Goal: Task Accomplishment & Management: Complete application form

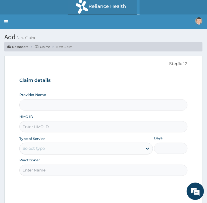
type input "Police Cottage Hospital"
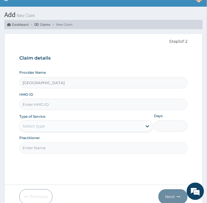
scroll to position [23, 0]
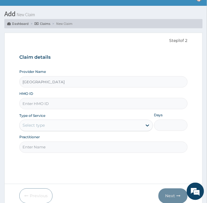
click at [123, 104] on input "HMO ID" at bounding box center [103, 103] width 168 height 11
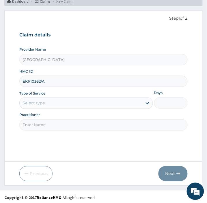
scroll to position [47, 0]
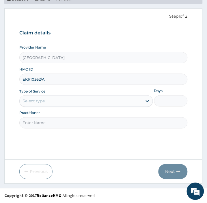
type input "EKI/10362/A"
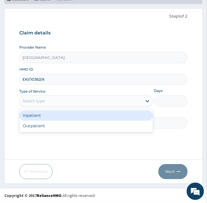
click at [95, 123] on div "Outpatient" at bounding box center [86, 126] width 134 height 10
type input "1"
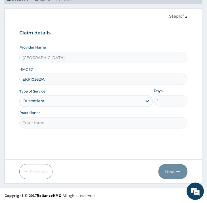
click at [135, 122] on input "Practitioner" at bounding box center [103, 122] width 168 height 11
type input "DR OGUGBIIRE"
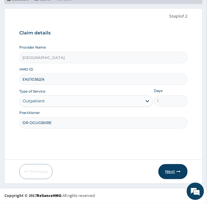
click at [176, 171] on button "Next" at bounding box center [173, 171] width 29 height 15
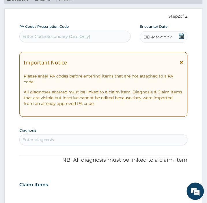
click at [183, 64] on icon at bounding box center [181, 62] width 3 height 4
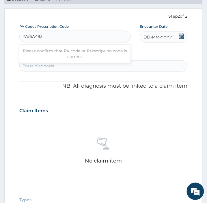
type input "PA/6A4834"
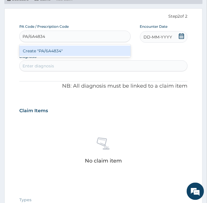
click at [108, 53] on div "Create "PA/6A4834"" at bounding box center [74, 51] width 111 height 10
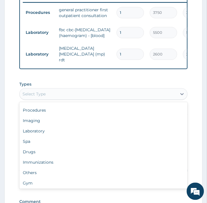
scroll to position [19, 0]
click at [75, 157] on div "Drugs" at bounding box center [103, 152] width 168 height 10
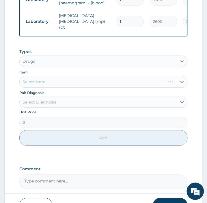
scroll to position [214, 0]
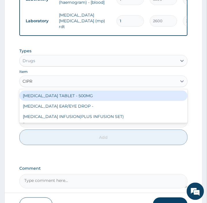
type input "CIPRO"
click at [140, 101] on div "CIPROFLOXACIN TABLET - 500MG" at bounding box center [103, 95] width 168 height 10
type input "205.8"
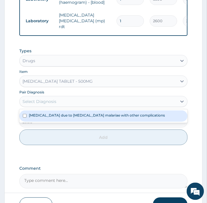
click at [122, 121] on div "Malaria due to Plasmodium malariae with other complications" at bounding box center [103, 115] width 168 height 11
checkbox input "true"
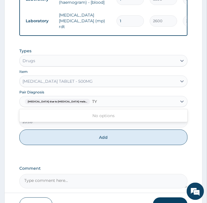
type input "T"
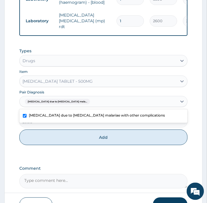
click at [106, 118] on label "Malaria due to Plasmodium malariae with other complications" at bounding box center [97, 115] width 136 height 5
checkbox input "false"
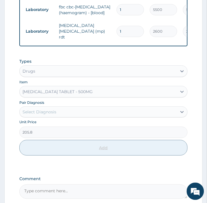
scroll to position [204, 0]
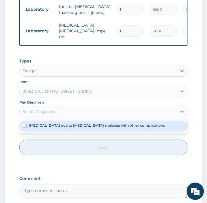
click at [141, 131] on div "Malaria due to Plasmodium malariae with other complications" at bounding box center [103, 126] width 168 height 11
checkbox input "true"
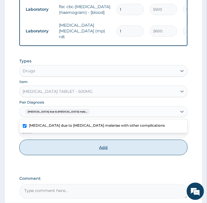
click at [69, 152] on button "Add" at bounding box center [103, 148] width 168 height 16
type input "0"
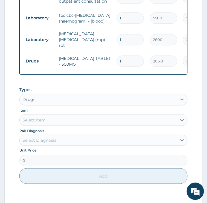
scroll to position [195, 0]
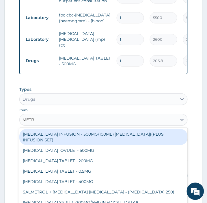
type input "METRO"
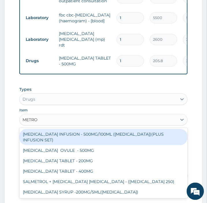
click at [93, 171] on div "METRONIDAZOLE TABLET - 400MG" at bounding box center [103, 171] width 168 height 10
type input "88.2"
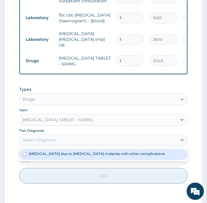
click at [107, 160] on div "Malaria due to Plasmodium malariae with other complications" at bounding box center [103, 154] width 168 height 11
checkbox input "true"
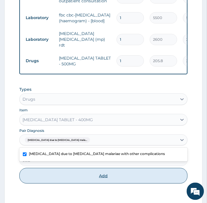
click at [109, 178] on button "Add" at bounding box center [103, 176] width 168 height 16
type input "0"
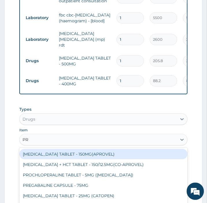
type input "P"
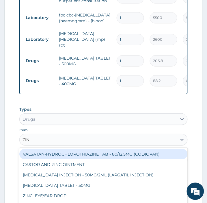
type input "ZINC"
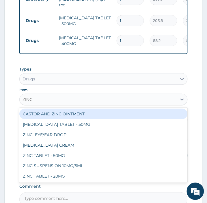
scroll to position [237, 0]
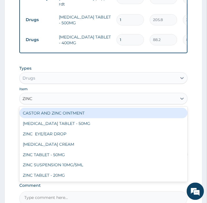
click at [100, 181] on div "ZINC TABLET - 20MG" at bounding box center [103, 175] width 168 height 10
type input "67.61999999999999"
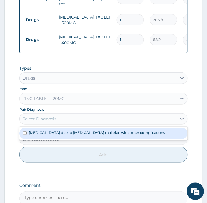
click at [118, 135] on label "Malaria due to Plasmodium malariae with other complications" at bounding box center [97, 132] width 136 height 5
checkbox input "true"
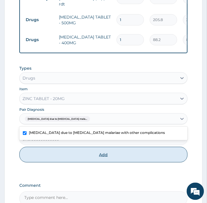
click at [119, 161] on button "Add" at bounding box center [103, 155] width 168 height 16
type input "0"
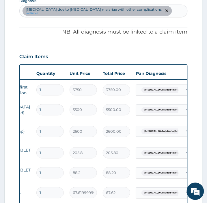
scroll to position [0, 121]
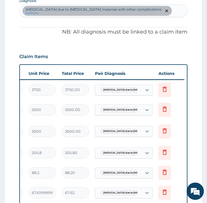
click at [139, 90] on input "text" at bounding box center [139, 90] width 1 height 6
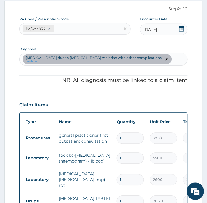
scroll to position [38, 0]
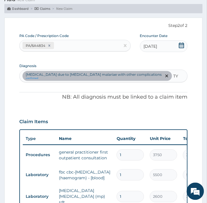
type input "T"
type input "S"
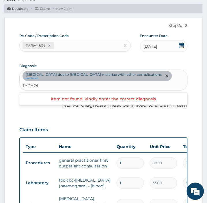
type input "TYPHOID"
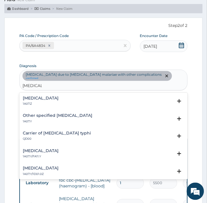
click at [43, 96] on h4 "Typhoid fever, unspecified" at bounding box center [41, 98] width 36 height 4
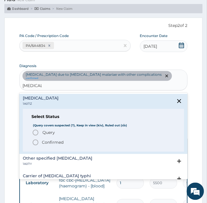
click at [36, 139] on icon "status option filled" at bounding box center [35, 142] width 7 height 7
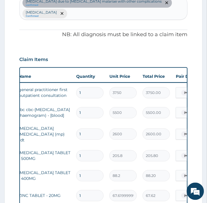
scroll to position [0, 121]
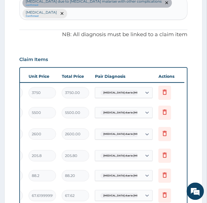
click at [139, 91] on input "text" at bounding box center [139, 93] width 1 height 6
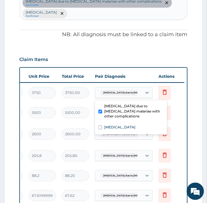
click at [100, 127] on input "checkbox" at bounding box center [101, 128] width 4 height 4
checkbox input "true"
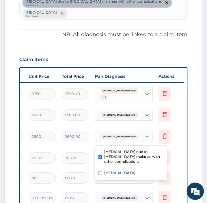
click at [98, 168] on div "Typhoid fever, unspecified" at bounding box center [131, 173] width 72 height 11
checkbox input "true"
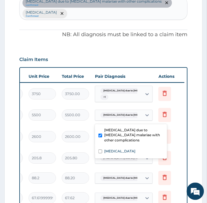
click at [99, 151] on input "checkbox" at bounding box center [101, 152] width 4 height 4
checkbox input "true"
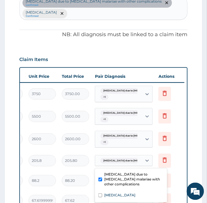
click at [99, 190] on div "Malaria due to Plasmodium malariae with other complications" at bounding box center [131, 180] width 72 height 21
checkbox input "false"
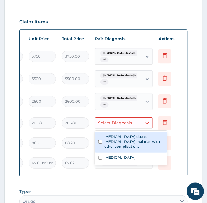
scroll to position [160, 0]
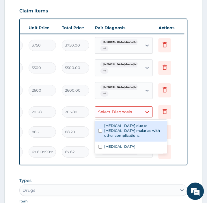
click at [95, 149] on div "Typhoid fever, unspecified" at bounding box center [131, 147] width 72 height 11
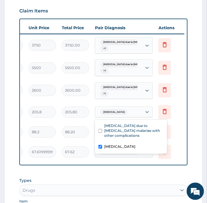
click at [100, 146] on input "checkbox" at bounding box center [101, 147] width 4 height 4
checkbox input "false"
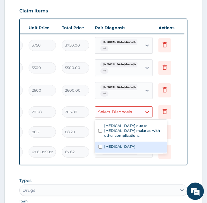
click at [100, 130] on input "checkbox" at bounding box center [101, 131] width 4 height 4
checkbox input "true"
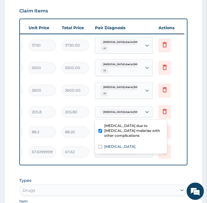
click at [100, 146] on input "checkbox" at bounding box center [101, 147] width 4 height 4
checkbox input "true"
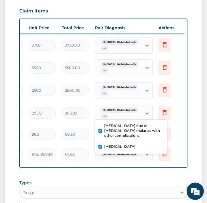
click at [81, 126] on td "88.20" at bounding box center [75, 134] width 33 height 17
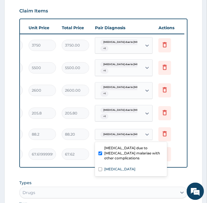
click at [98, 168] on div "Typhoid fever, unspecified" at bounding box center [131, 169] width 72 height 11
checkbox input "true"
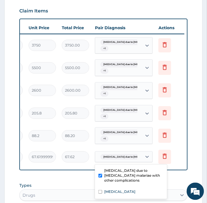
click at [98, 184] on div "Malaria due to Plasmodium malariae with other complications" at bounding box center [131, 176] width 72 height 21
checkbox input "false"
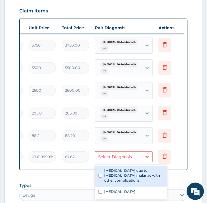
click at [100, 191] on input "checkbox" at bounding box center [101, 192] width 4 height 4
checkbox input "true"
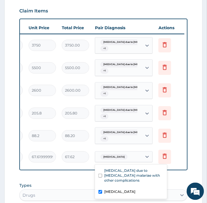
click at [100, 175] on input "checkbox" at bounding box center [101, 176] width 4 height 4
checkbox input "true"
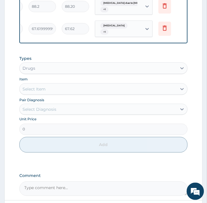
scroll to position [275, 0]
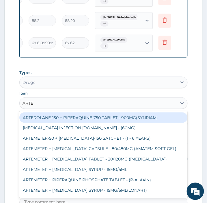
type input "ARTEM"
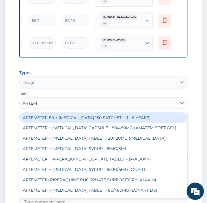
click at [61, 196] on div "ARTEMETER + LUMEFANTRINE TABLET - 80/480MG (LONART DS)" at bounding box center [103, 190] width 168 height 10
type input "617.4"
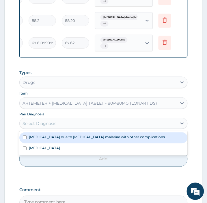
click at [42, 139] on label "Malaria due to Plasmodium malariae with other complications" at bounding box center [97, 137] width 136 height 5
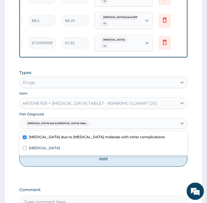
click at [31, 143] on div "Malaria due to Plasmodium malariae with other complications" at bounding box center [103, 137] width 168 height 11
checkbox input "false"
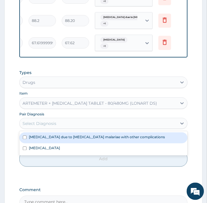
click at [26, 139] on input "checkbox" at bounding box center [25, 138] width 4 height 4
checkbox input "true"
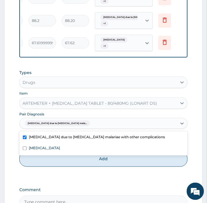
click at [24, 150] on input "checkbox" at bounding box center [25, 149] width 4 height 4
checkbox input "true"
click at [45, 167] on button "Add" at bounding box center [103, 159] width 168 height 16
type input "0"
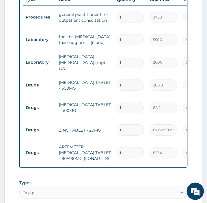
scroll to position [189, 0]
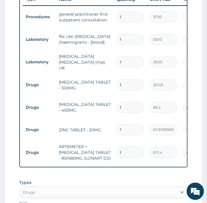
click at [129, 84] on input "1" at bounding box center [130, 84] width 27 height 11
type input "0.00"
type input "1"
type input "205.80"
click at [129, 84] on input "1" at bounding box center [130, 84] width 27 height 11
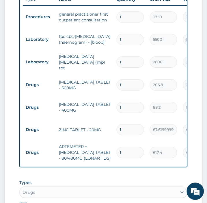
type input "10"
type input "2058.00"
type input "10"
click at [128, 105] on input "1" at bounding box center [130, 107] width 27 height 11
type input "0.00"
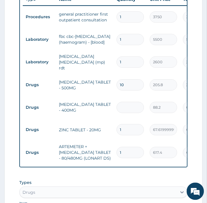
type input "3"
type input "264.60"
type input "30"
type input "2646.00"
type input "30"
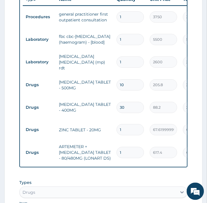
click at [126, 128] on input "1" at bounding box center [130, 129] width 27 height 11
type input "0.00"
type input "5"
type input "338.10"
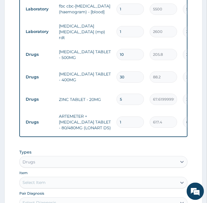
scroll to position [220, 0]
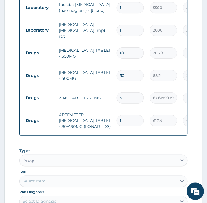
type input "5"
click at [128, 118] on input "1" at bounding box center [130, 120] width 27 height 11
type input "0.00"
type input "6"
type input "3704.40"
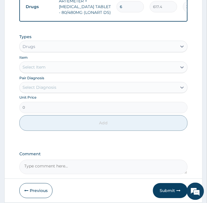
scroll to position [358, 0]
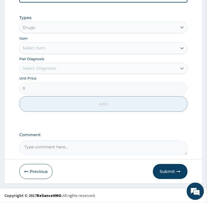
type input "6"
click at [50, 145] on textarea "Comment" at bounding box center [103, 148] width 168 height 14
click at [100, 149] on textarea "ABDOMINAL PAINS X 1/52 HAVING POOR APETITE HAVING WATERY STOOLS" at bounding box center [103, 148] width 168 height 14
click at [80, 147] on textarea "ABDOMINAL PAINS X 1/52 HAVING POOR APETITE HAVING WATERY STOOLS" at bounding box center [103, 148] width 168 height 14
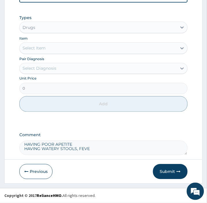
type textarea "ABDOMINAL PAINS X 1/52 HAVING POOR APETITE HAVING WATERY STOOLS, FEVER"
click at [170, 176] on button "Submit" at bounding box center [170, 171] width 35 height 15
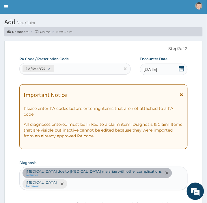
scroll to position [19, 0]
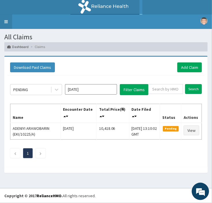
click at [5, 22] on link "Toggle navigation" at bounding box center [6, 21] width 12 height 14
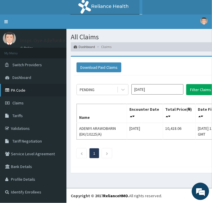
click at [29, 89] on link "PA Code" at bounding box center [33, 90] width 67 height 13
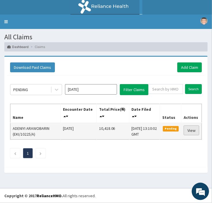
click at [188, 133] on link "View" at bounding box center [192, 130] width 16 height 10
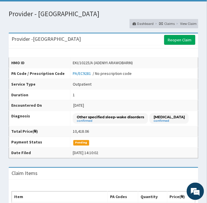
scroll to position [27, 0]
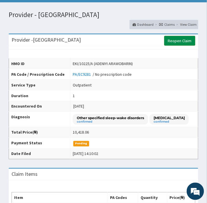
click at [173, 38] on link "Reopen Claim" at bounding box center [180, 41] width 31 height 10
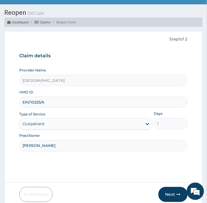
scroll to position [47, 0]
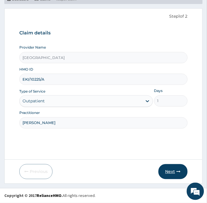
click at [174, 176] on button "Next" at bounding box center [173, 171] width 29 height 15
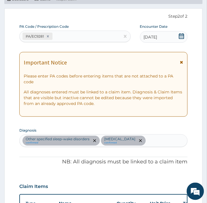
click at [182, 62] on icon at bounding box center [181, 62] width 3 height 4
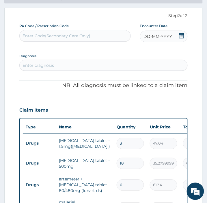
scroll to position [0, 0]
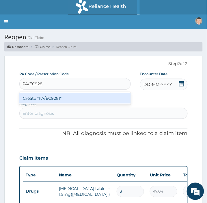
type input "PA/EC9281"
click at [97, 95] on div "Create "PA/EC9281"" at bounding box center [74, 98] width 111 height 10
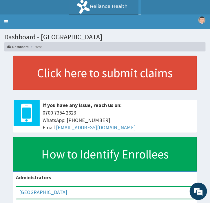
click at [21, 35] on h1 "Dashboard - Police Cottage Hospital" at bounding box center [104, 37] width 201 height 8
click at [4, 19] on link "Toggle navigation" at bounding box center [6, 21] width 12 height 14
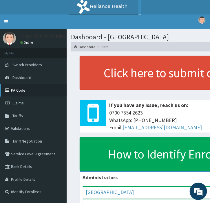
click at [33, 91] on link "PA Code" at bounding box center [33, 90] width 67 height 13
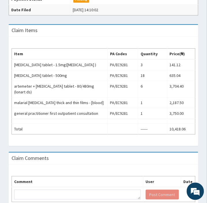
scroll to position [197, 0]
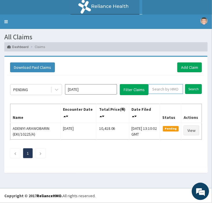
click at [158, 87] on input "text" at bounding box center [166, 89] width 35 height 10
click at [192, 93] on input "Search" at bounding box center [193, 89] width 17 height 10
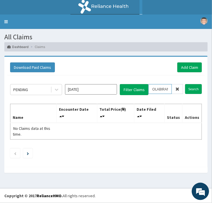
click at [165, 89] on input "OLABIRAN" at bounding box center [160, 89] width 23 height 10
type input "ABRAHAM OLABIRAN"
click at [191, 90] on input "Search" at bounding box center [193, 89] width 17 height 10
